Goal: Learn about a topic

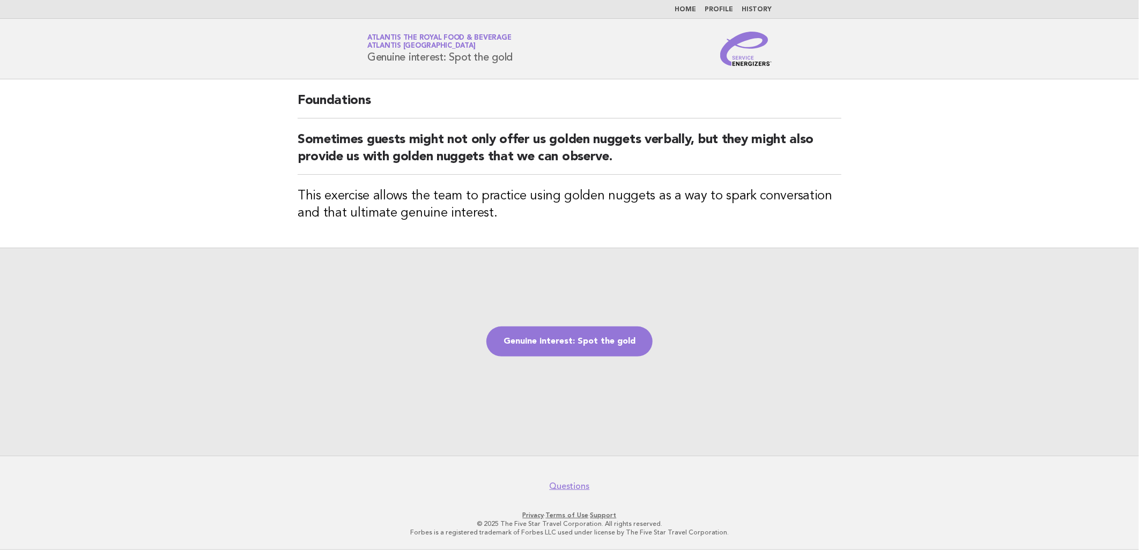
click at [743, 57] on img at bounding box center [745, 49] width 51 height 34
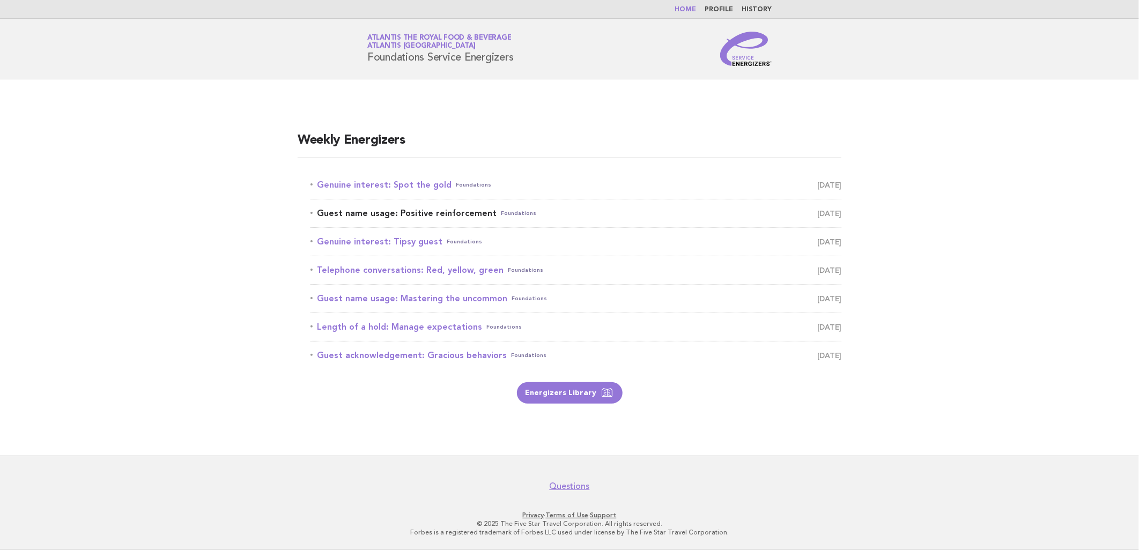
click at [435, 207] on link "Guest name usage: Positive reinforcement Foundations September 13" at bounding box center [576, 213] width 531 height 15
click at [440, 183] on link "Genuine interest: Spot the gold Foundations September 12" at bounding box center [576, 185] width 531 height 15
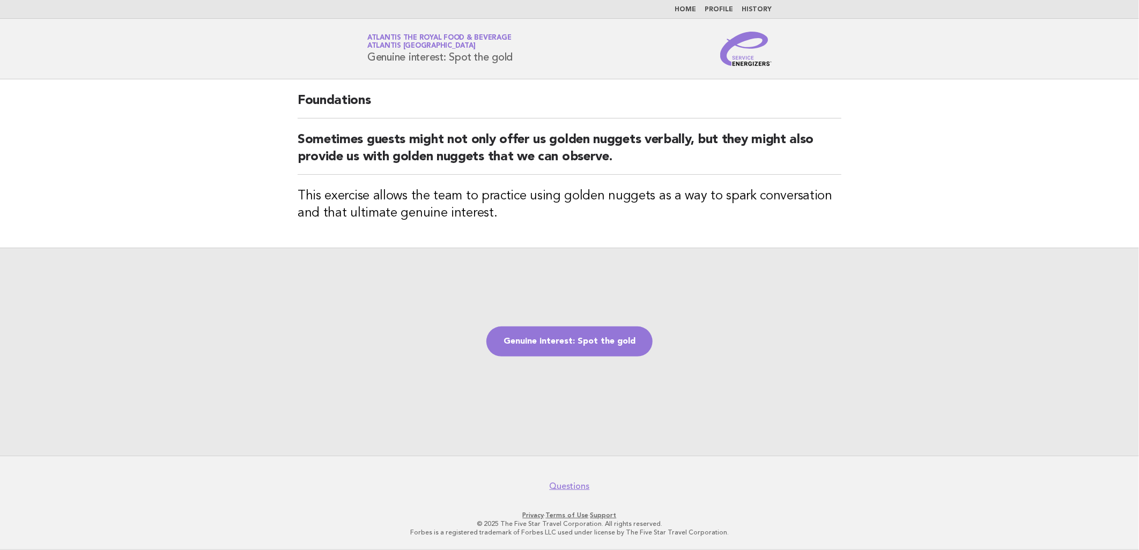
click at [749, 58] on img at bounding box center [745, 49] width 51 height 34
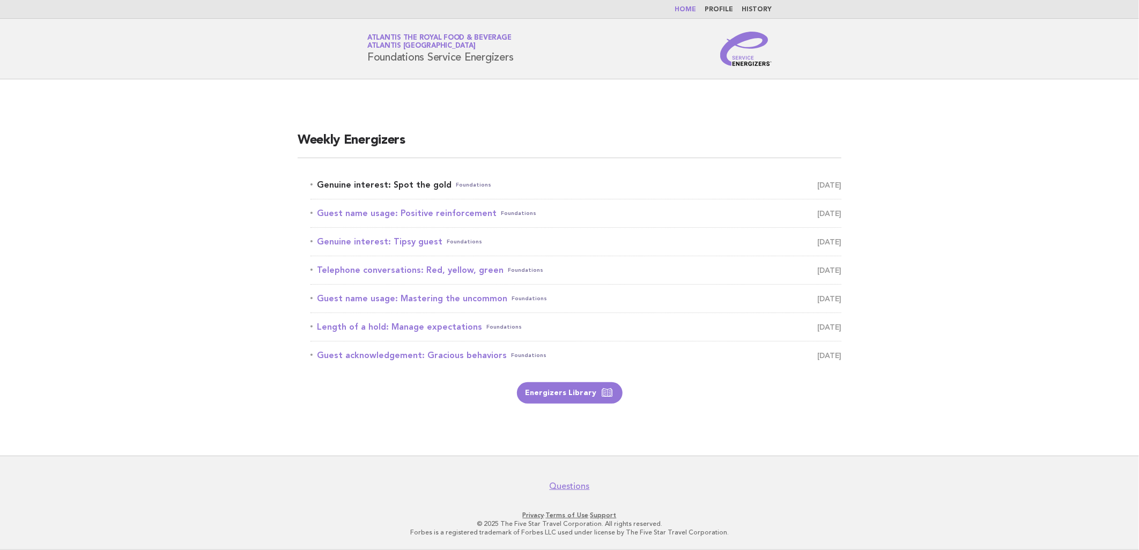
click at [405, 183] on link "Genuine interest: Spot the gold Foundations [DATE]" at bounding box center [576, 185] width 531 height 15
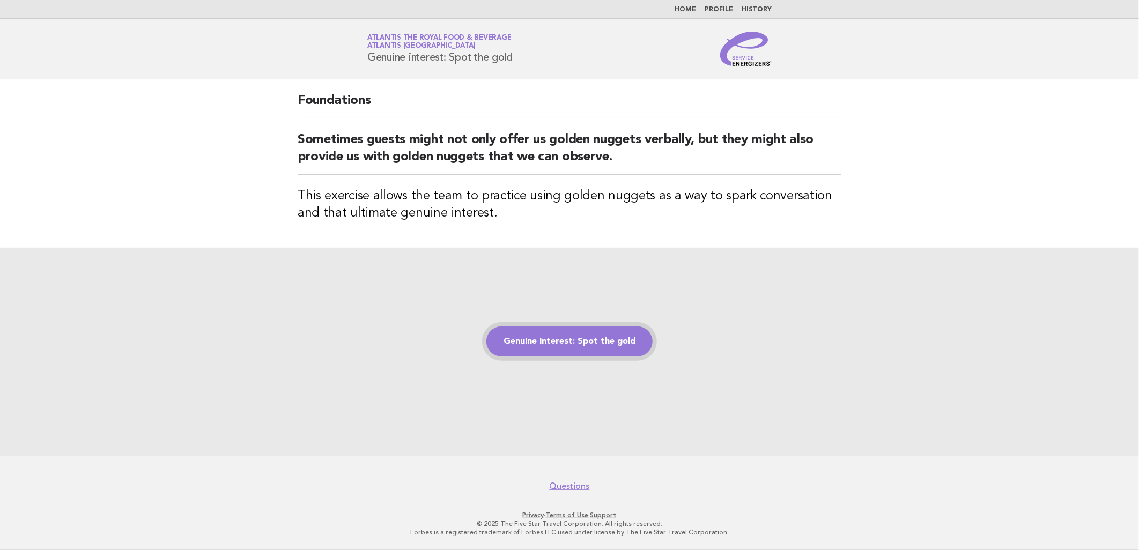
click at [614, 328] on link "Genuine interest: Spot the gold" at bounding box center [570, 342] width 166 height 30
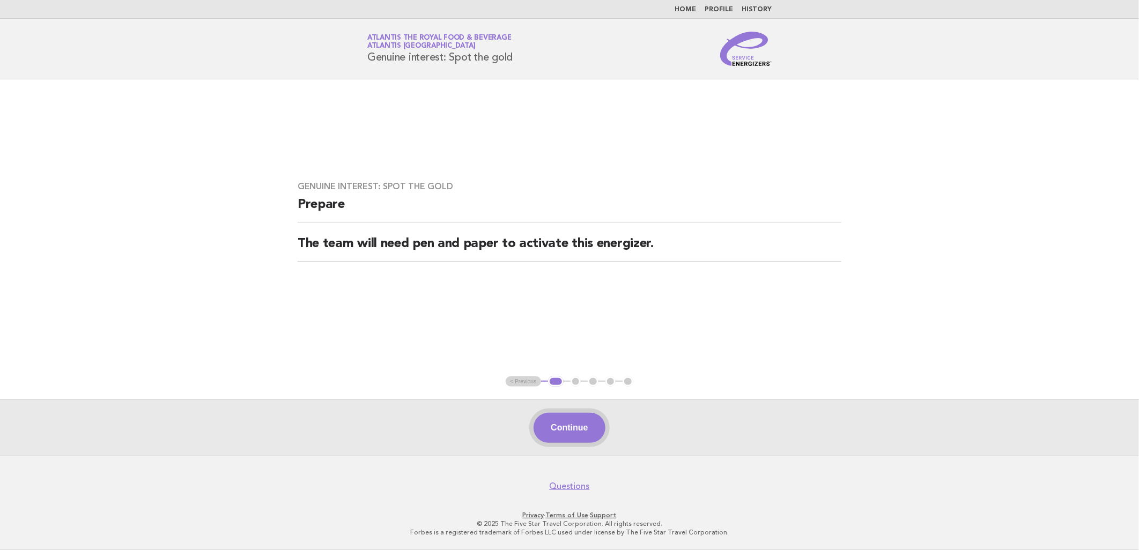
click at [553, 418] on button "Continue" at bounding box center [569, 428] width 71 height 30
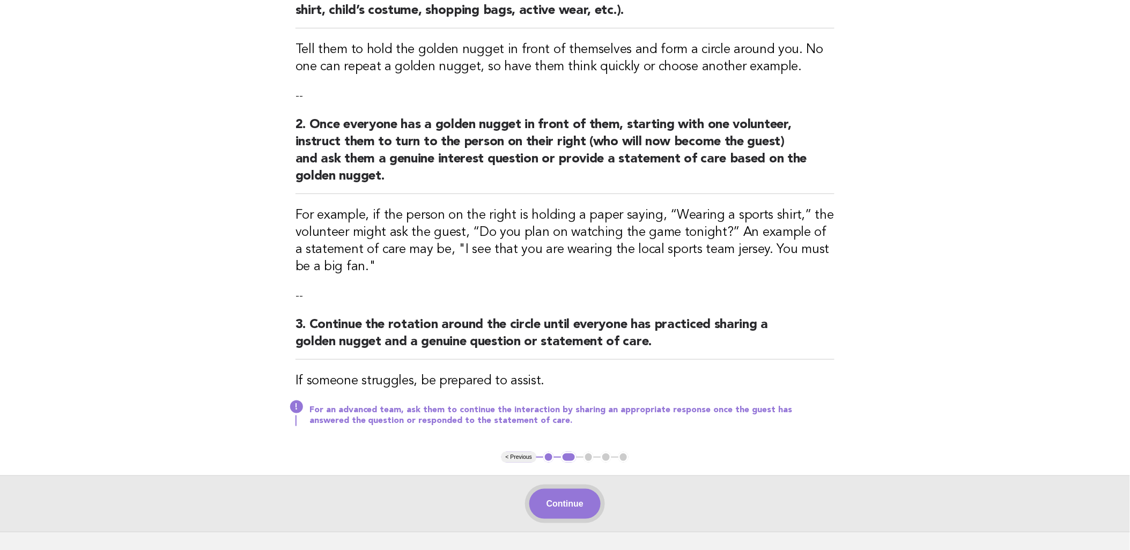
click at [560, 502] on button "Continue" at bounding box center [564, 504] width 71 height 30
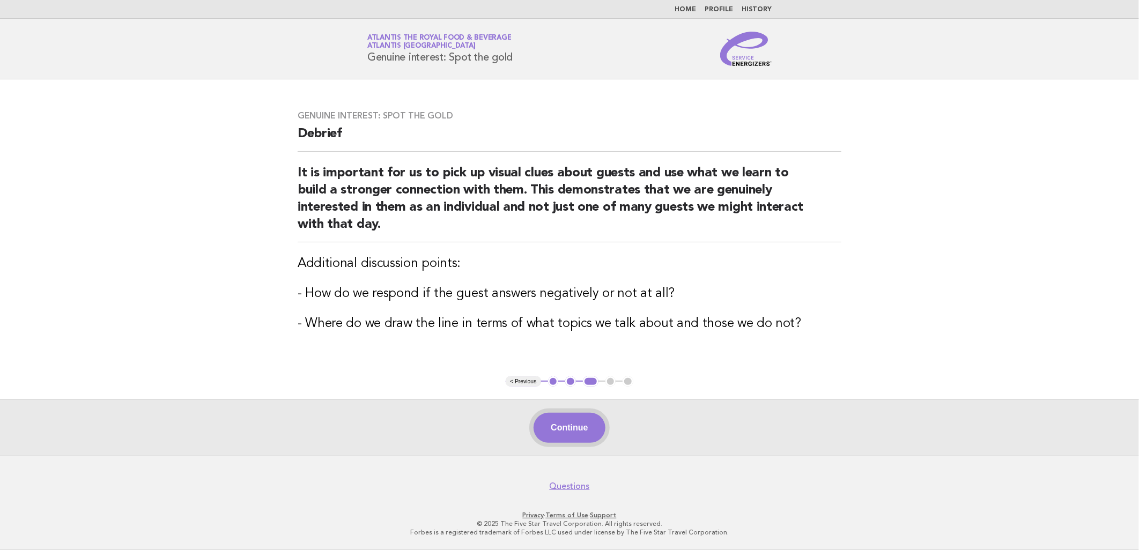
click at [580, 415] on button "Continue" at bounding box center [569, 428] width 71 height 30
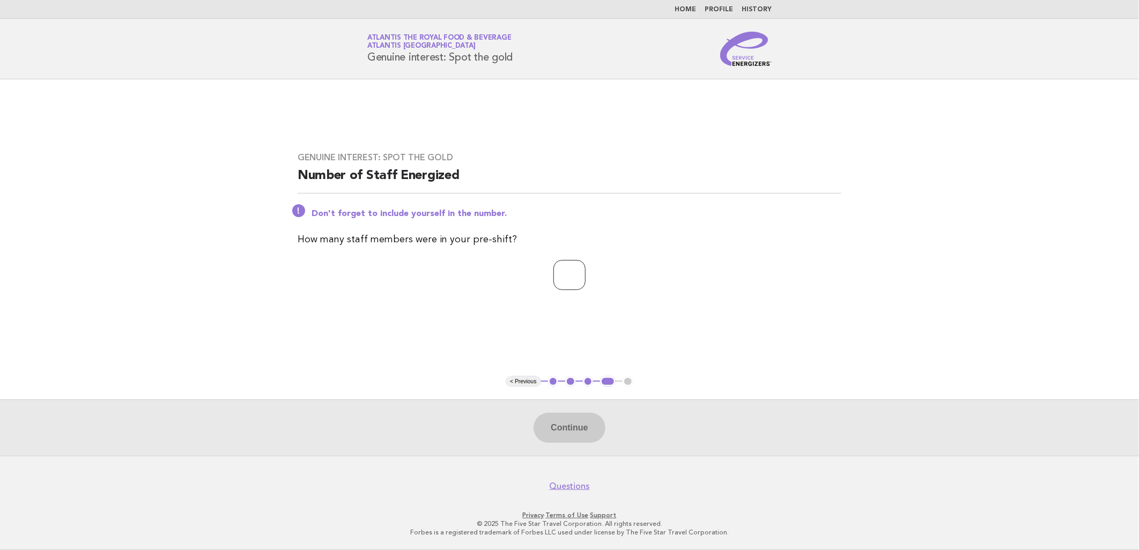
click at [567, 285] on input "number" at bounding box center [570, 275] width 32 height 30
type input "**"
click at [584, 430] on button "Continue" at bounding box center [569, 428] width 71 height 30
